Goal: Transaction & Acquisition: Purchase product/service

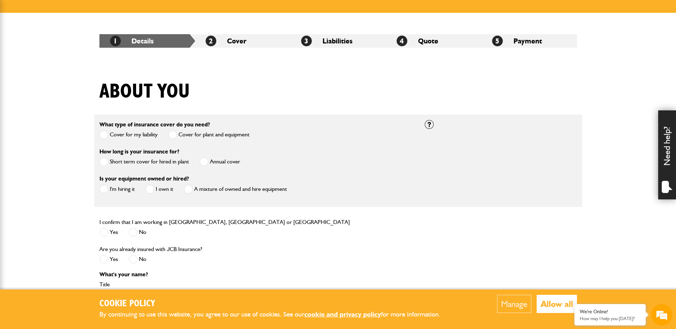
scroll to position [107, 0]
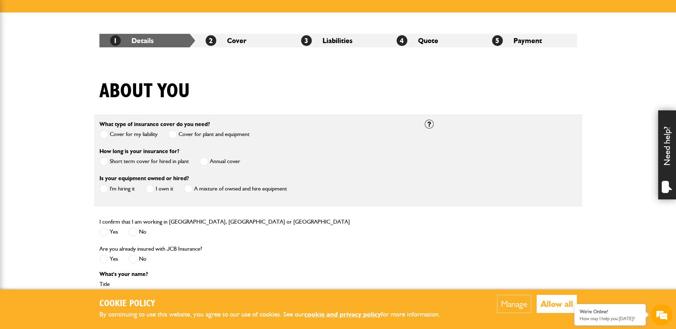
click at [107, 229] on span at bounding box center [103, 232] width 9 height 9
click at [132, 260] on span at bounding box center [133, 259] width 9 height 9
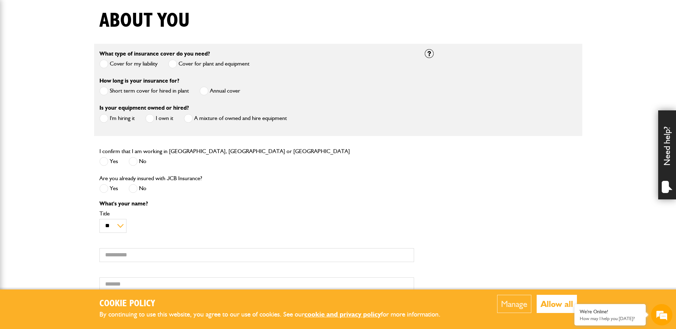
scroll to position [178, 0]
click at [106, 189] on span at bounding box center [103, 188] width 9 height 9
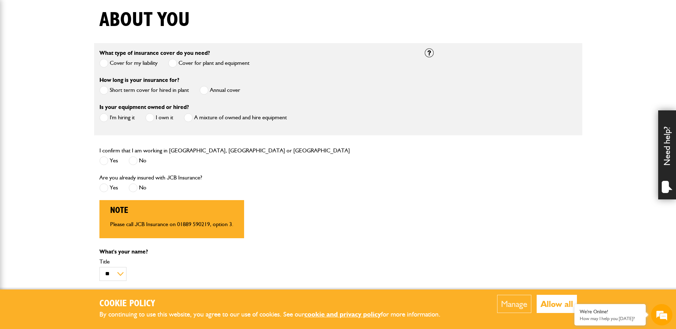
click at [134, 189] on span at bounding box center [133, 188] width 9 height 9
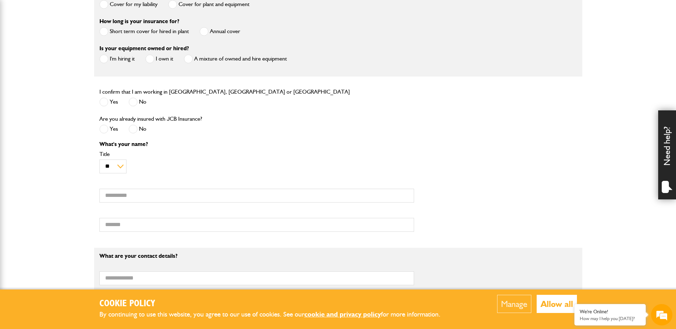
scroll to position [250, 0]
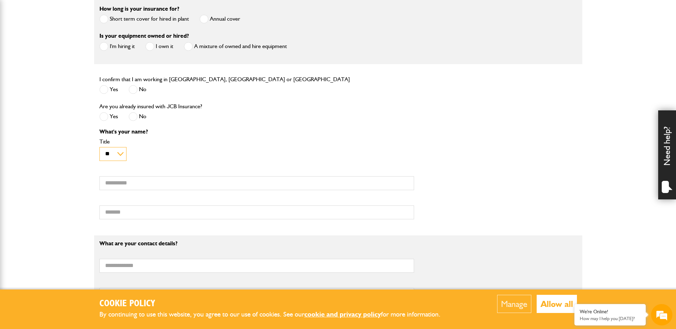
click at [115, 157] on select "** *** **** ** ** **" at bounding box center [112, 154] width 27 height 14
drag, startPoint x: 166, startPoint y: 157, endPoint x: 157, endPoint y: 163, distance: 10.6
click at [166, 157] on div "** *** **** ** ** ** Title" at bounding box center [256, 150] width 315 height 22
click at [128, 184] on input "First name" at bounding box center [256, 183] width 315 height 14
type input "******"
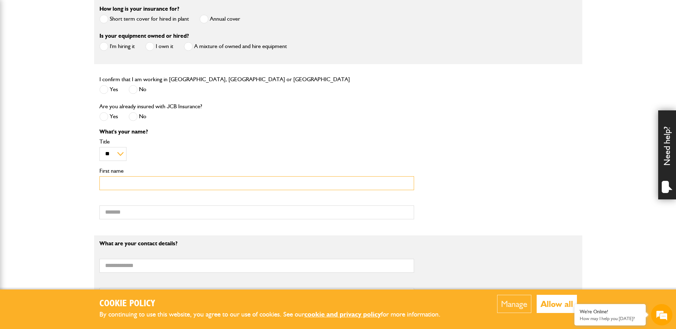
type input "*******"
type input "**********"
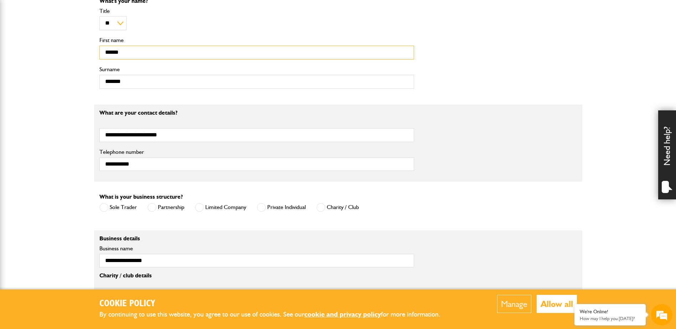
scroll to position [392, 0]
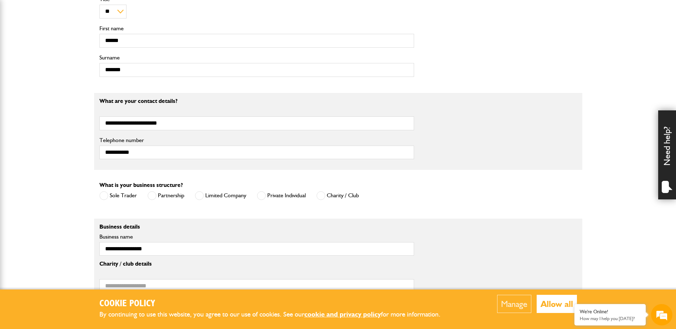
click at [205, 195] on label "Limited Company" at bounding box center [220, 195] width 51 height 9
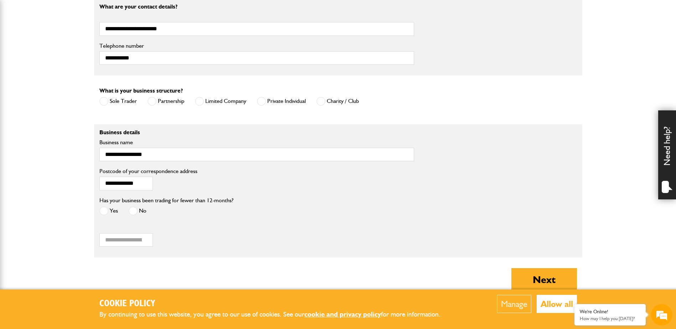
scroll to position [499, 0]
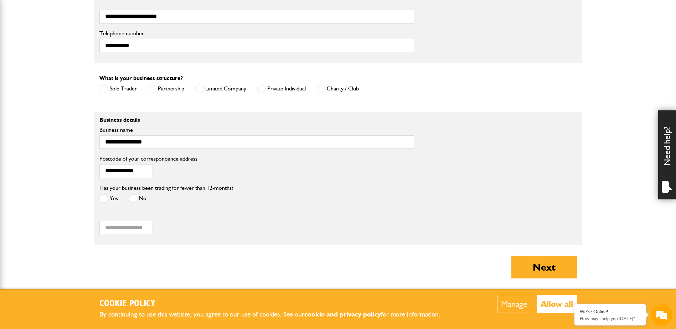
click at [132, 199] on span at bounding box center [133, 198] width 9 height 9
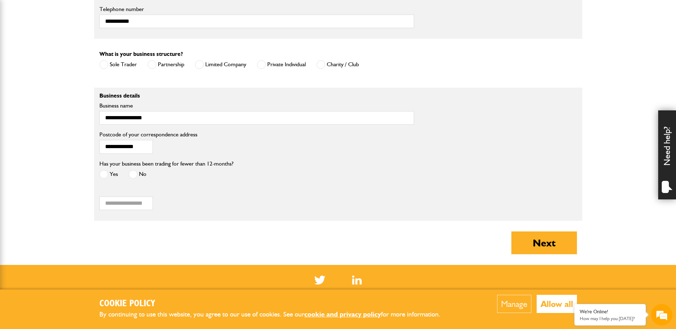
scroll to position [535, 0]
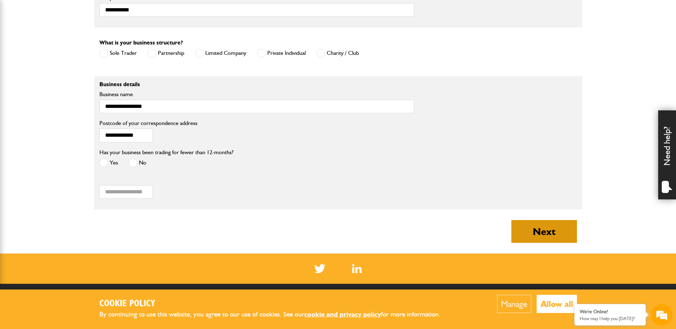
click at [532, 233] on button "Next" at bounding box center [545, 231] width 66 height 23
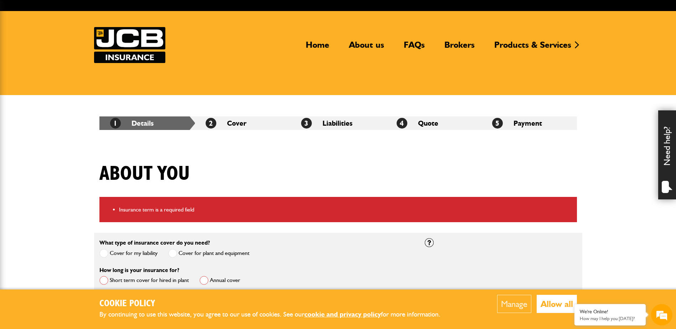
scroll to position [71, 0]
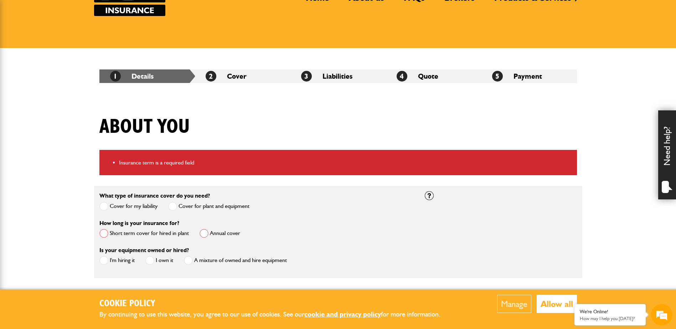
click at [156, 234] on label "Short term cover for hired in plant" at bounding box center [143, 233] width 89 height 9
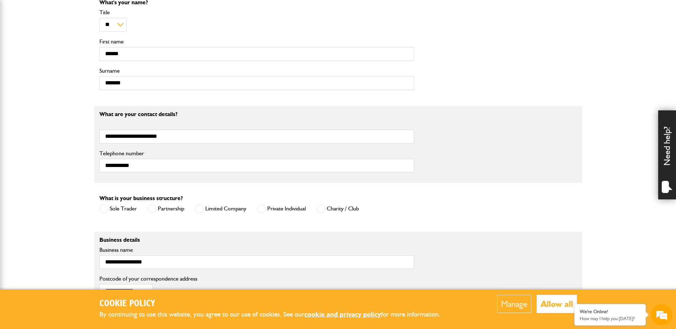
scroll to position [428, 0]
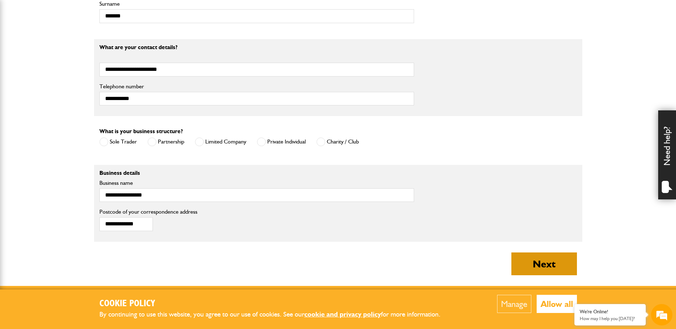
click at [526, 266] on button "Next" at bounding box center [545, 264] width 66 height 23
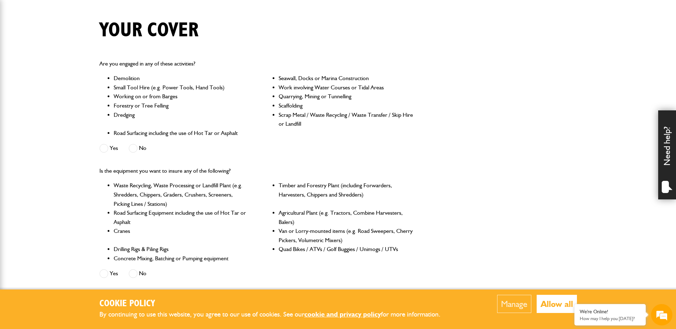
scroll to position [178, 0]
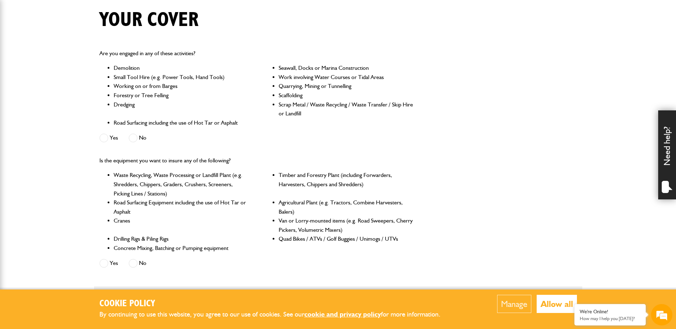
click at [133, 138] on span at bounding box center [133, 138] width 9 height 9
click at [136, 263] on span at bounding box center [133, 263] width 9 height 9
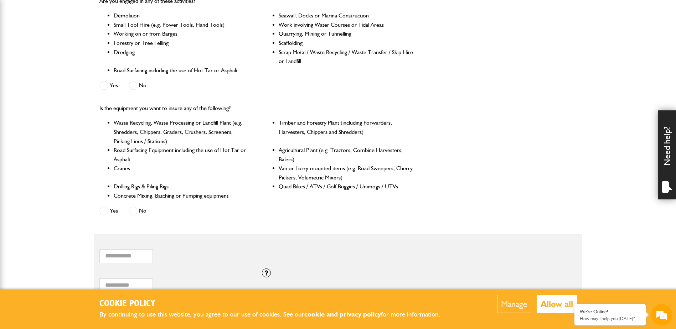
scroll to position [285, 0]
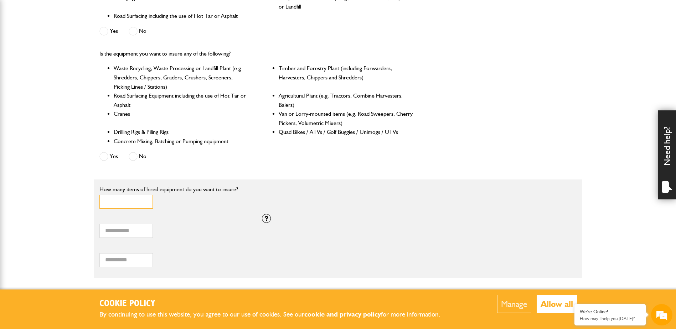
type input "*"
click at [145, 201] on input "*" at bounding box center [125, 202] width 53 height 14
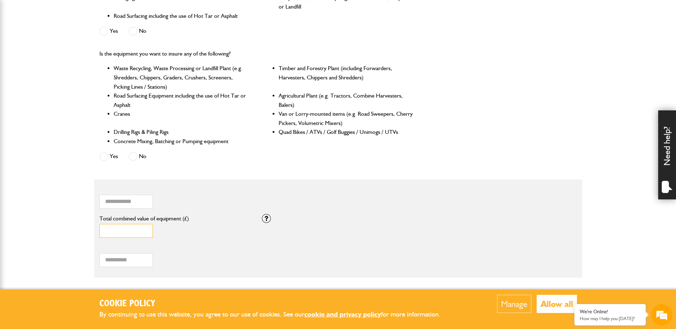
click at [122, 232] on input "*" at bounding box center [125, 231] width 53 height 14
click at [111, 231] on input "*****" at bounding box center [125, 231] width 53 height 14
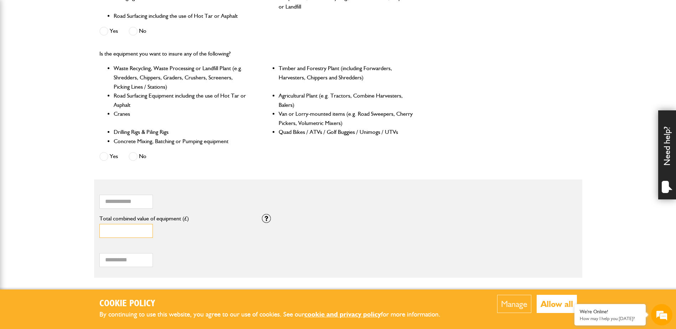
type input "*****"
click at [198, 240] on div "***** Total combined value of equipment (£)" at bounding box center [175, 228] width 163 height 29
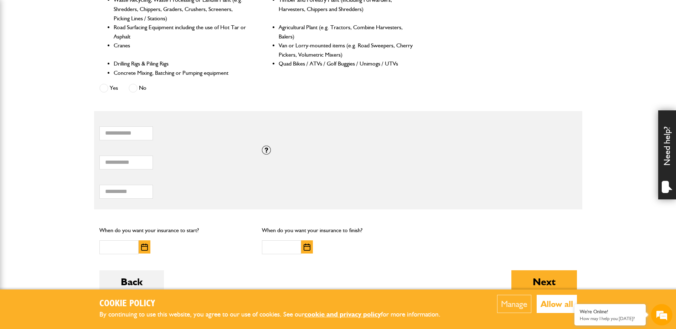
scroll to position [357, 0]
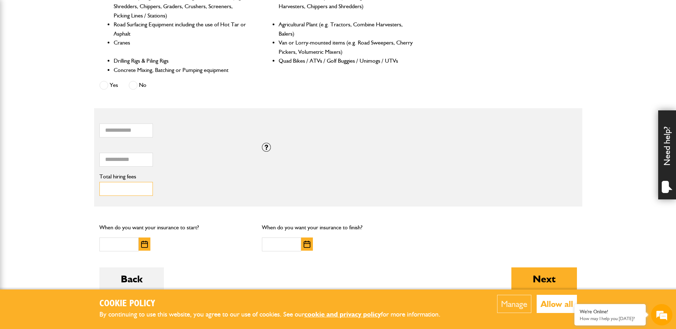
click at [116, 190] on input "Total hiring fees" at bounding box center [125, 189] width 53 height 14
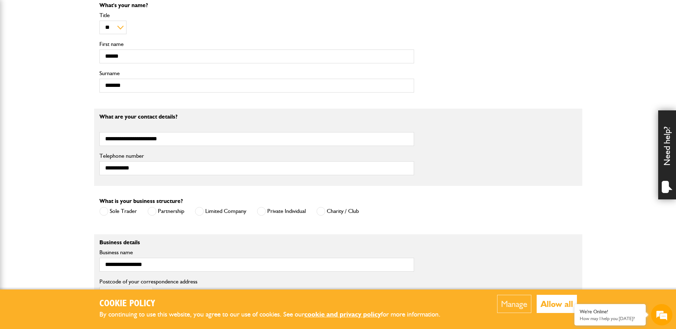
scroll to position [392, 0]
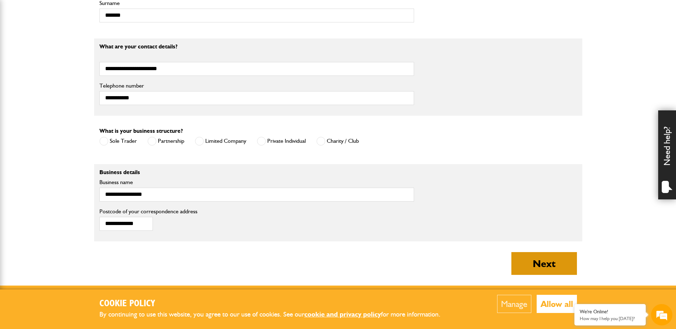
click at [562, 258] on button "Next" at bounding box center [545, 263] width 66 height 23
click at [545, 259] on button "Next" at bounding box center [545, 263] width 66 height 23
click at [557, 302] on button "Allow all" at bounding box center [557, 304] width 40 height 18
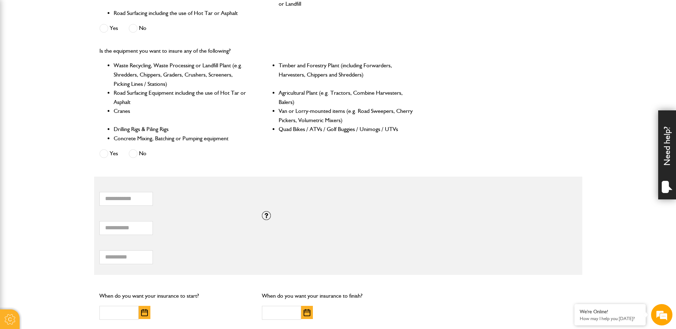
scroll to position [392, 0]
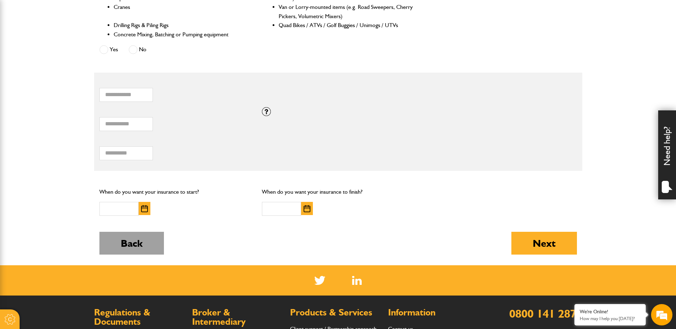
click at [117, 243] on button "Back" at bounding box center [131, 243] width 65 height 23
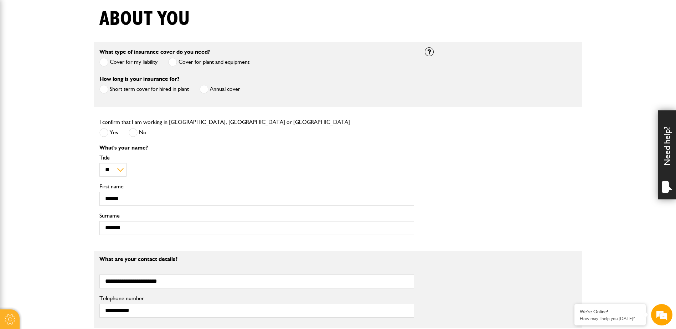
scroll to position [178, 0]
click at [175, 62] on span at bounding box center [172, 63] width 9 height 9
click at [104, 90] on span at bounding box center [103, 90] width 9 height 9
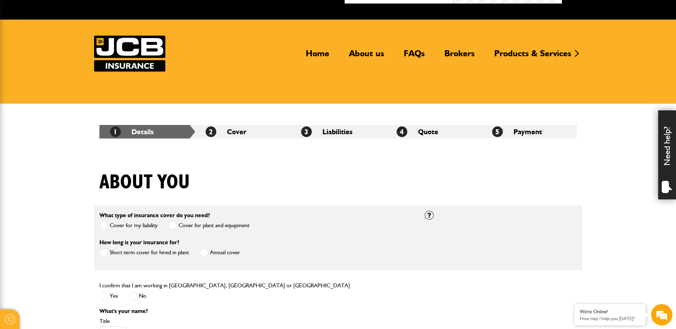
scroll to position [0, 0]
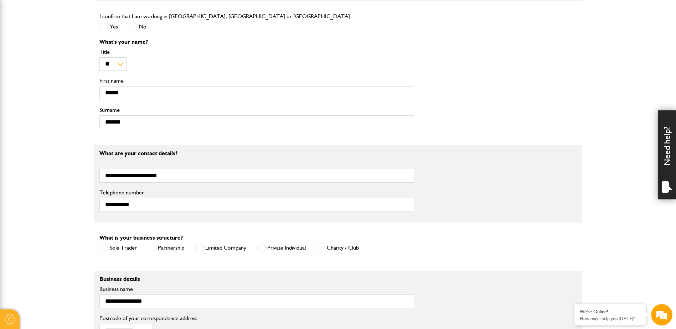
scroll to position [36, 0]
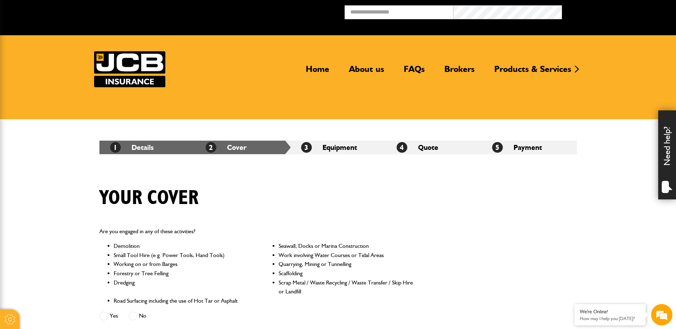
scroll to position [391, 0]
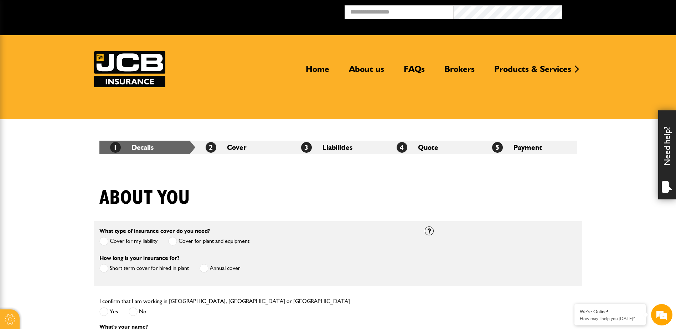
scroll to position [392, 0]
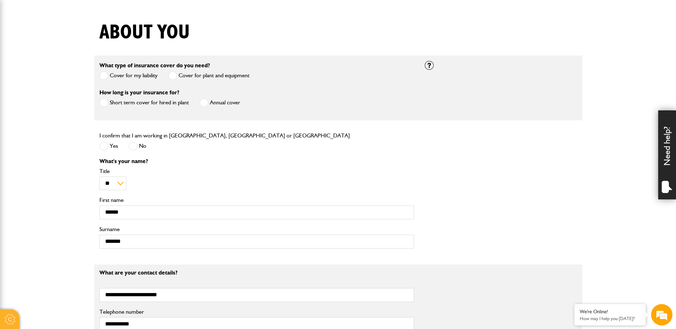
scroll to position [178, 0]
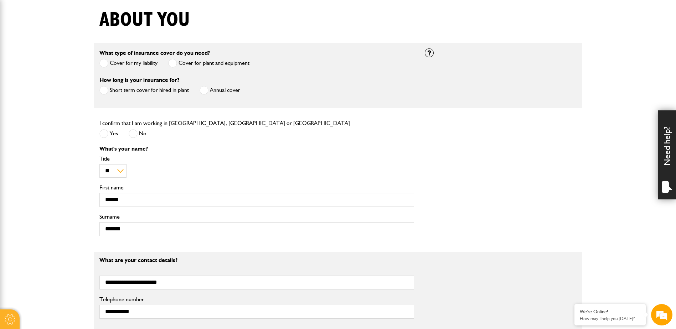
click at [132, 134] on span at bounding box center [133, 133] width 9 height 9
click at [104, 133] on span at bounding box center [103, 133] width 9 height 9
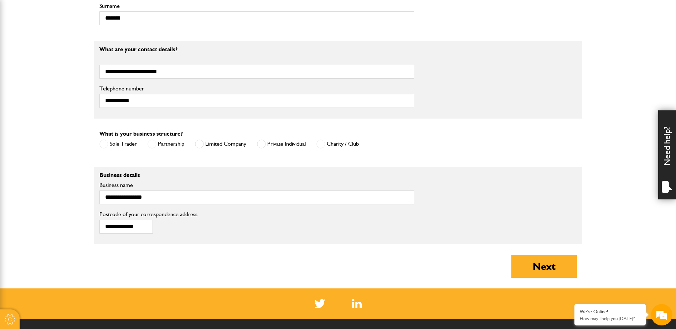
scroll to position [392, 0]
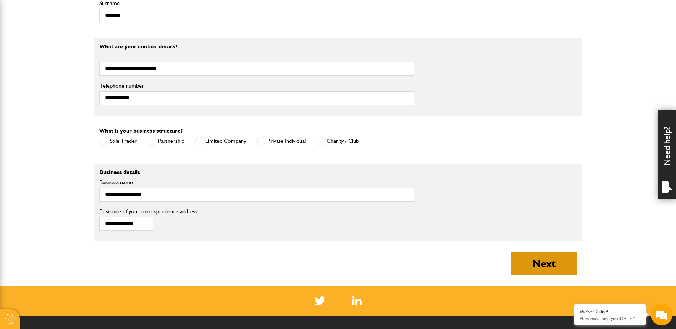
click at [549, 266] on button "Next" at bounding box center [545, 263] width 66 height 23
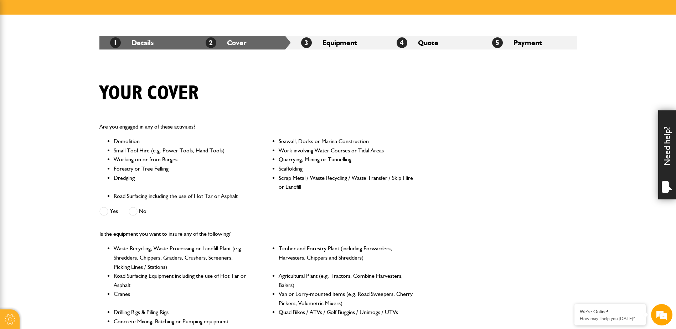
scroll to position [178, 0]
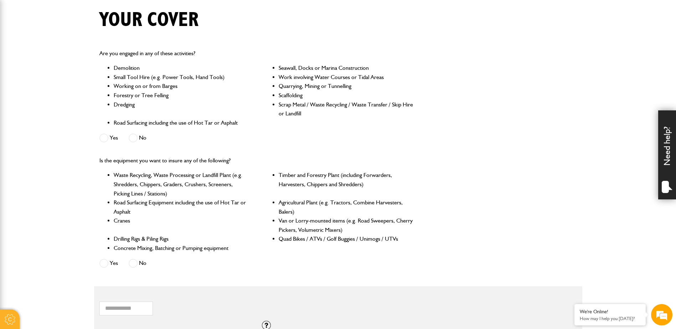
click at [135, 138] on span at bounding box center [133, 138] width 9 height 9
click at [137, 264] on span at bounding box center [133, 263] width 9 height 9
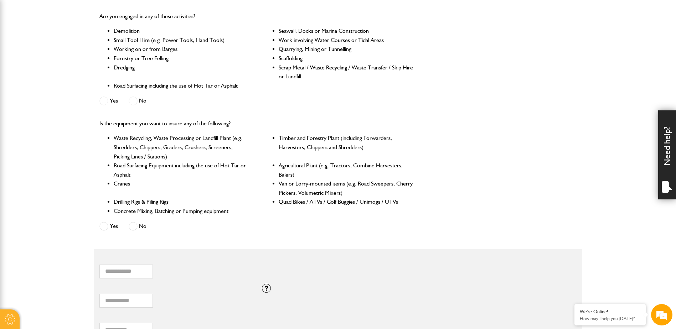
scroll to position [250, 0]
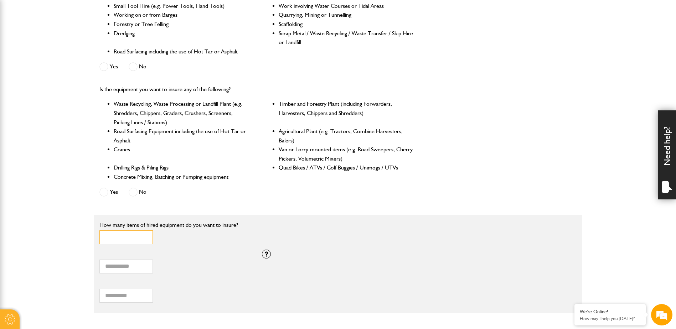
type input "*"
click at [145, 234] on input "*" at bounding box center [125, 238] width 53 height 14
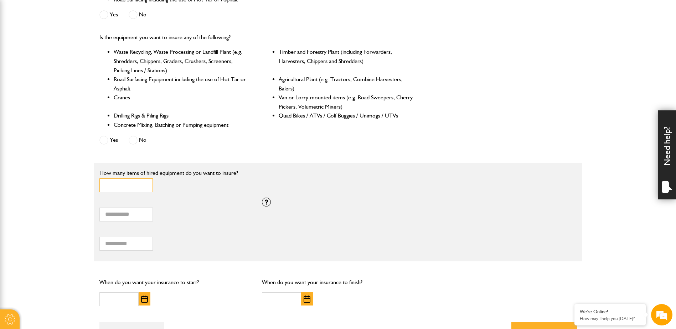
scroll to position [392, 0]
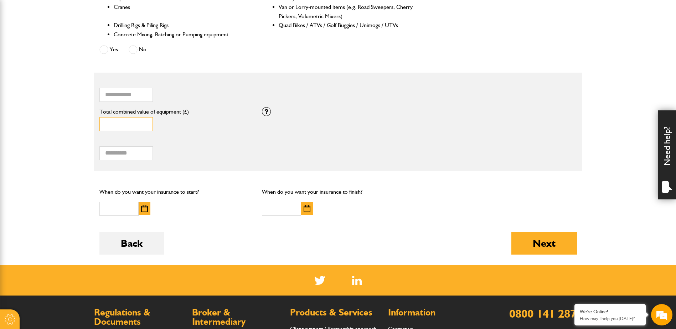
click at [123, 124] on input "*" at bounding box center [125, 124] width 53 height 14
type input "*****"
click at [199, 145] on div "Total hiring fees Please enter a minimum value of 25 for total hiring fees." at bounding box center [175, 149] width 152 height 22
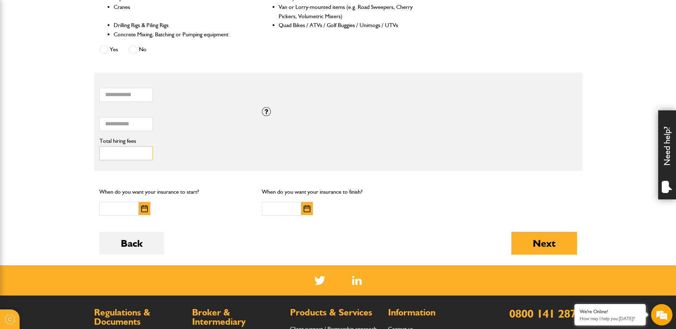
click at [124, 152] on input "Total hiring fees" at bounding box center [125, 154] width 53 height 14
type input "***"
click at [191, 151] on div "*** Total hiring fees Please enter a minimum value of 25 for total hiring fees." at bounding box center [175, 149] width 152 height 22
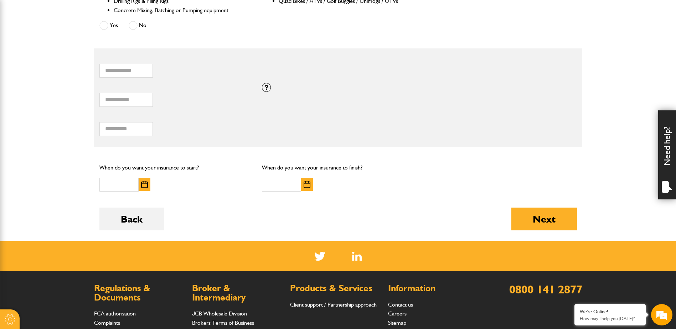
scroll to position [428, 0]
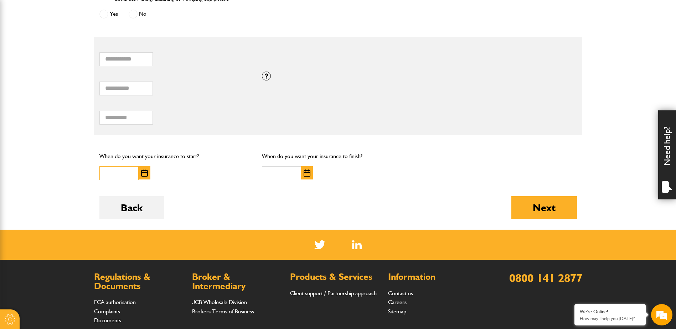
click at [127, 173] on input "text" at bounding box center [118, 174] width 39 height 14
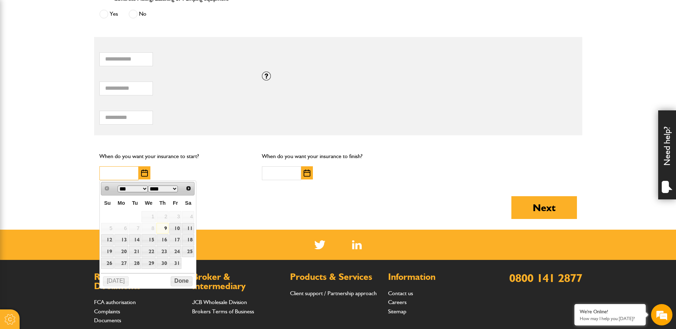
click at [127, 173] on input "text" at bounding box center [118, 174] width 39 height 14
click at [164, 228] on link "9" at bounding box center [163, 228] width 12 height 11
type input "**********"
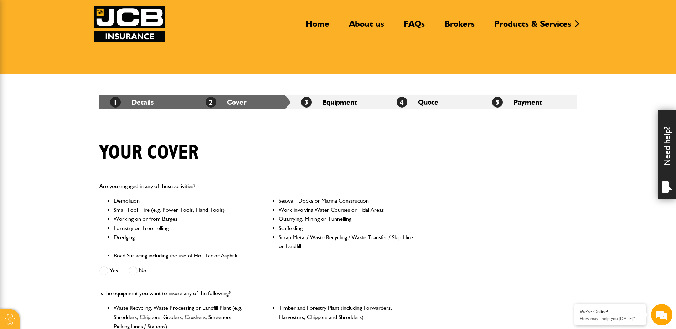
scroll to position [0, 0]
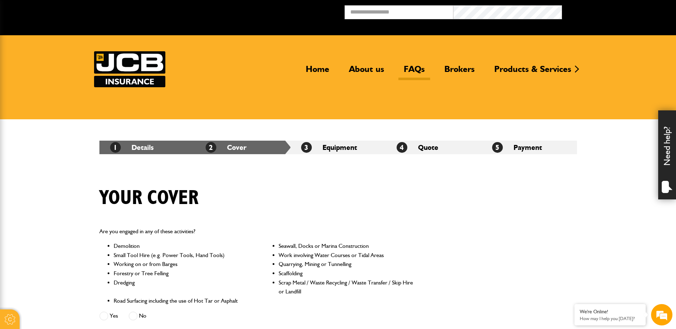
click at [409, 69] on link "FAQs" at bounding box center [415, 72] width 32 height 16
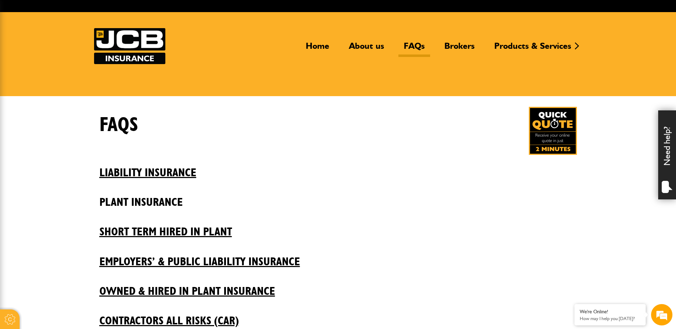
scroll to position [36, 0]
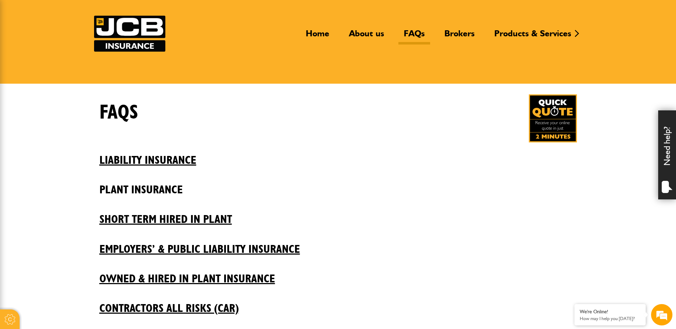
click at [145, 188] on h2 "Plant insurance" at bounding box center [338, 185] width 478 height 24
